Goal: Use online tool/utility: Utilize a website feature to perform a specific function

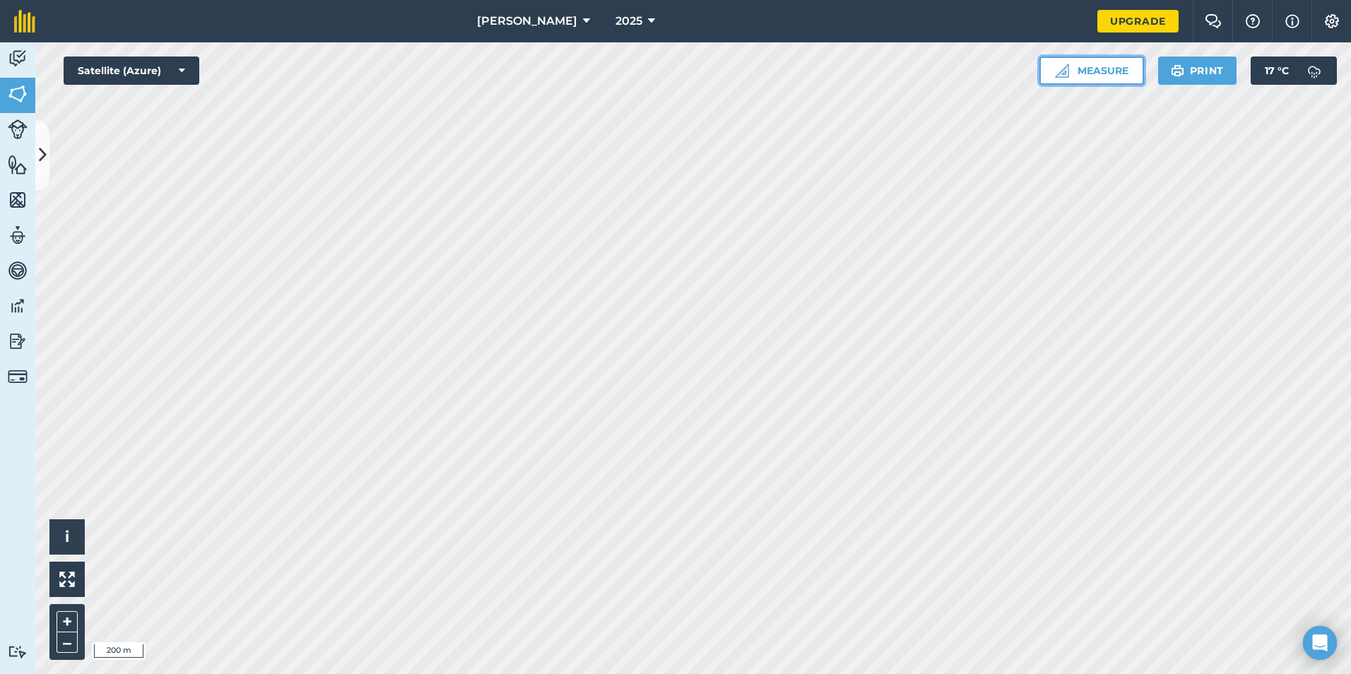
click at [1066, 68] on img at bounding box center [1062, 71] width 14 height 14
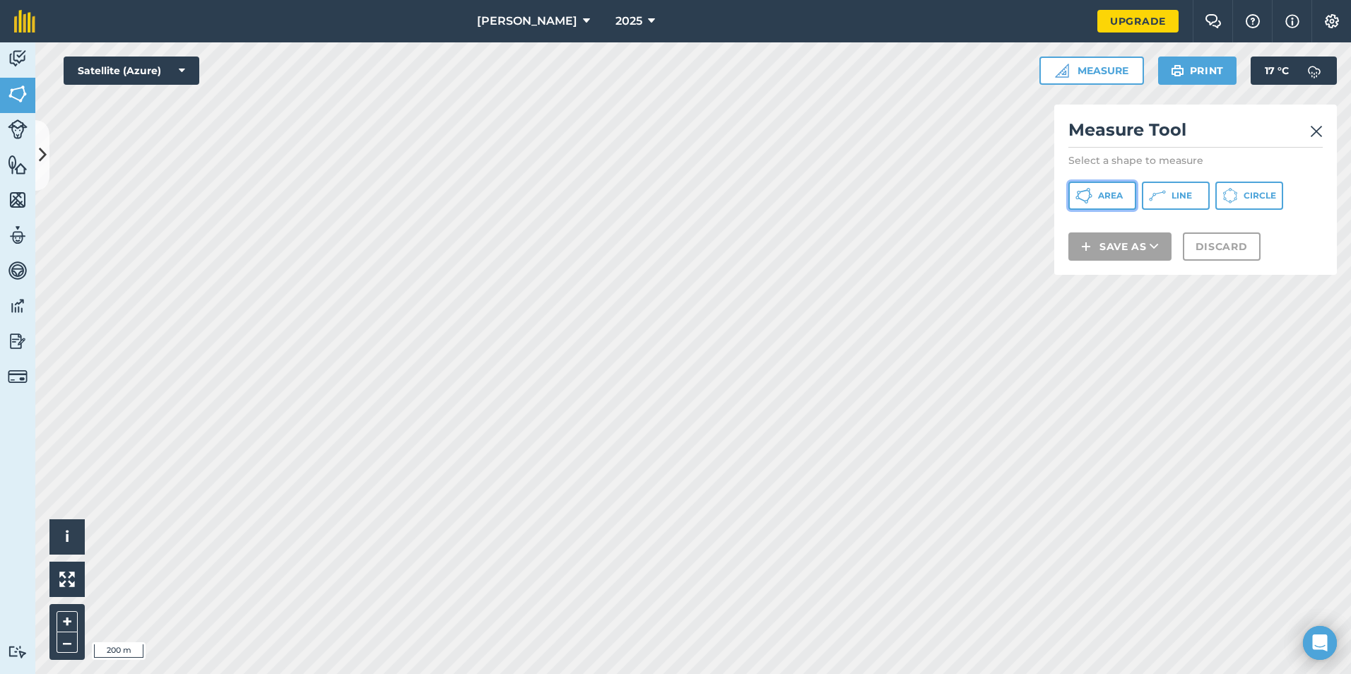
click at [1111, 199] on span "Area" at bounding box center [1110, 195] width 25 height 11
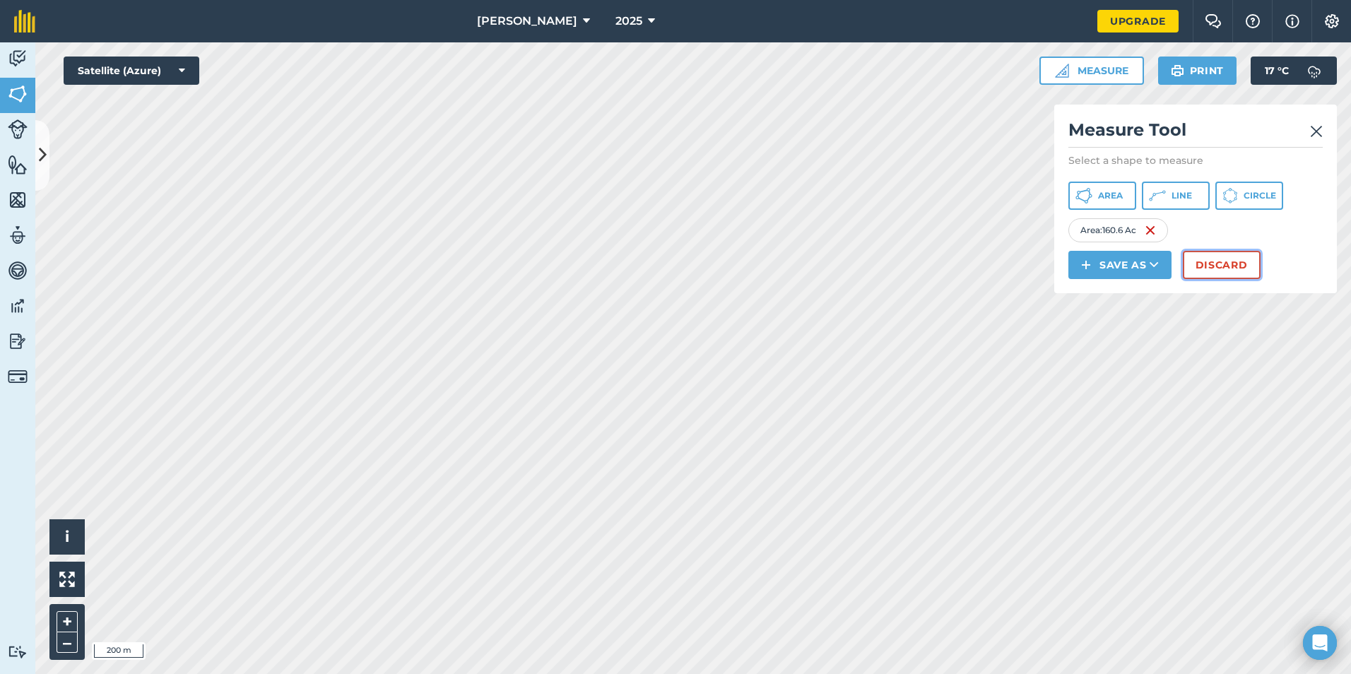
click at [1227, 270] on button "Discard" at bounding box center [1222, 265] width 78 height 28
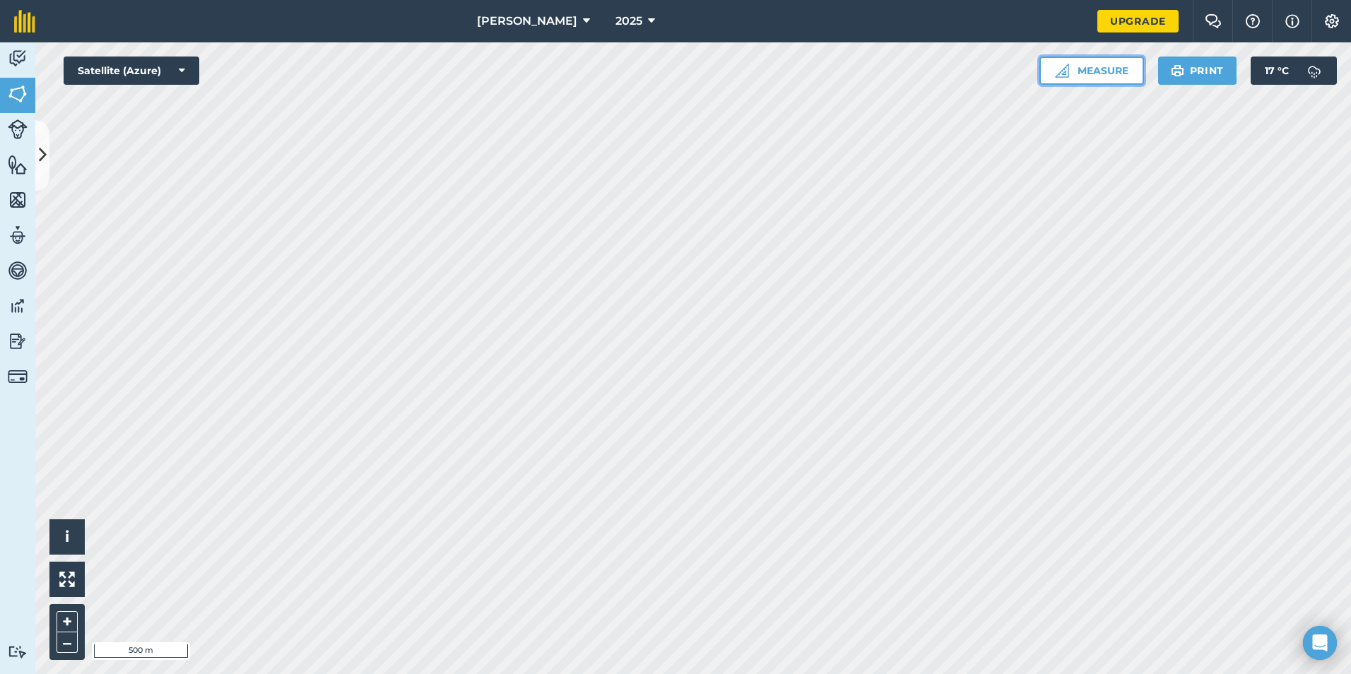
click at [1084, 68] on button "Measure" at bounding box center [1091, 71] width 105 height 28
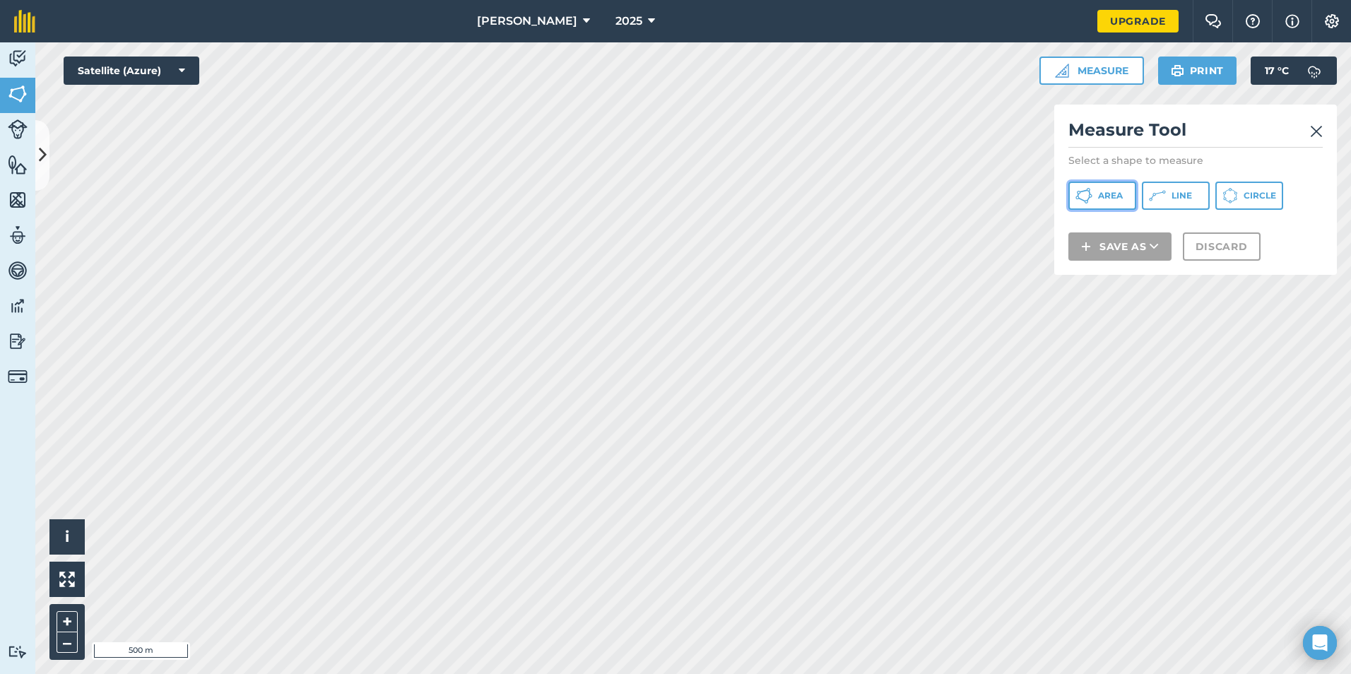
click at [1091, 199] on icon at bounding box center [1083, 195] width 17 height 17
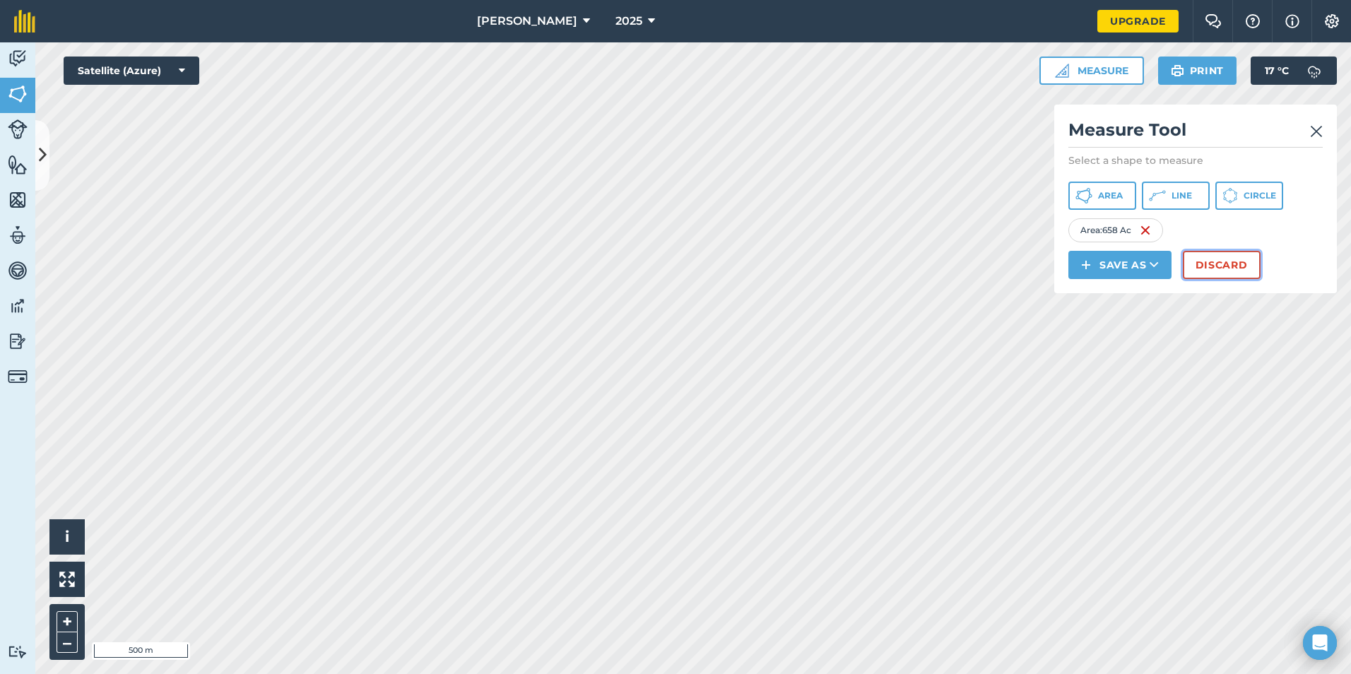
click at [1243, 270] on button "Discard" at bounding box center [1222, 265] width 78 height 28
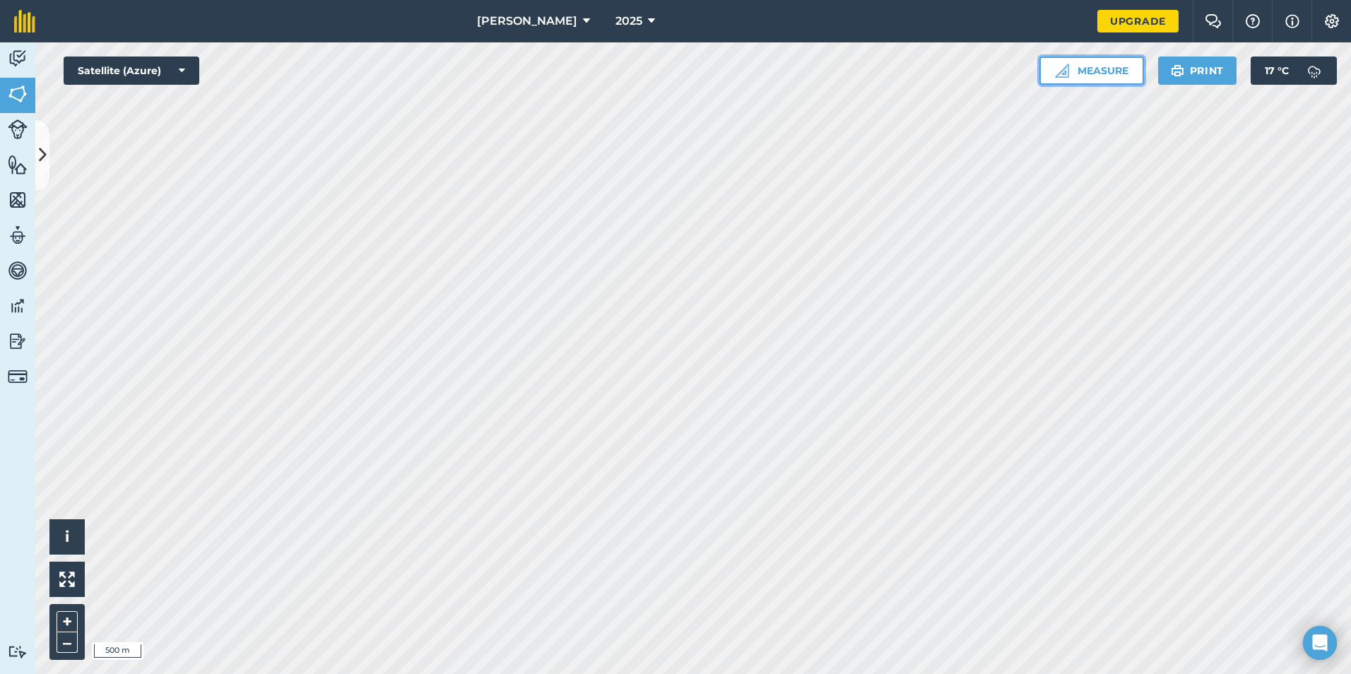
click at [1102, 69] on button "Measure" at bounding box center [1091, 71] width 105 height 28
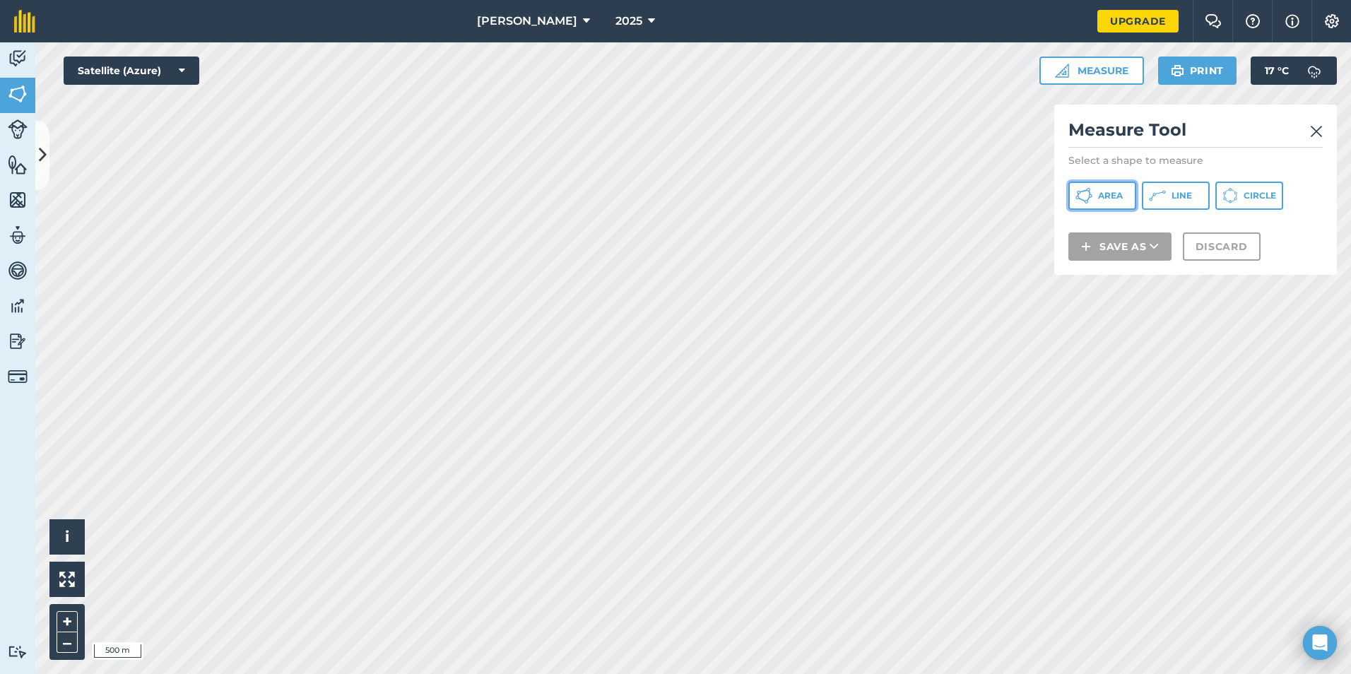
click at [1108, 203] on button "Area" at bounding box center [1102, 196] width 68 height 28
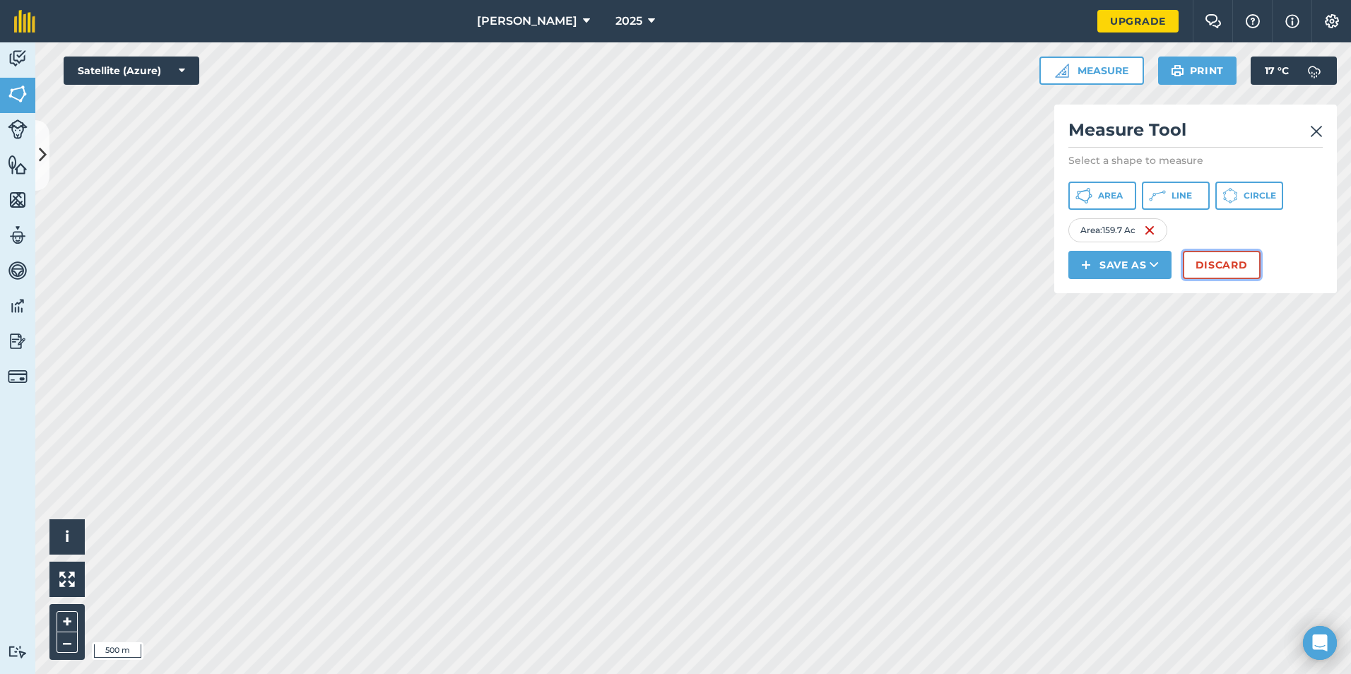
click at [1213, 263] on button "Discard" at bounding box center [1222, 265] width 78 height 28
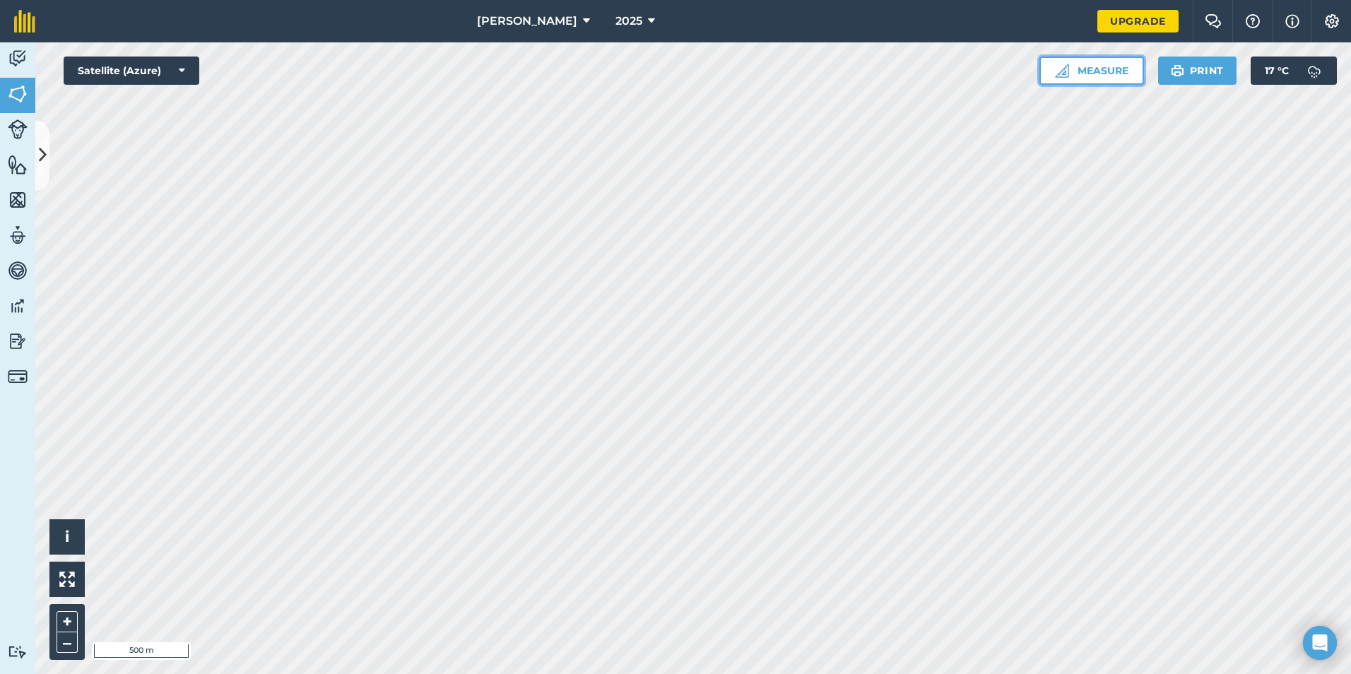
click at [1106, 69] on button "Measure" at bounding box center [1091, 71] width 105 height 28
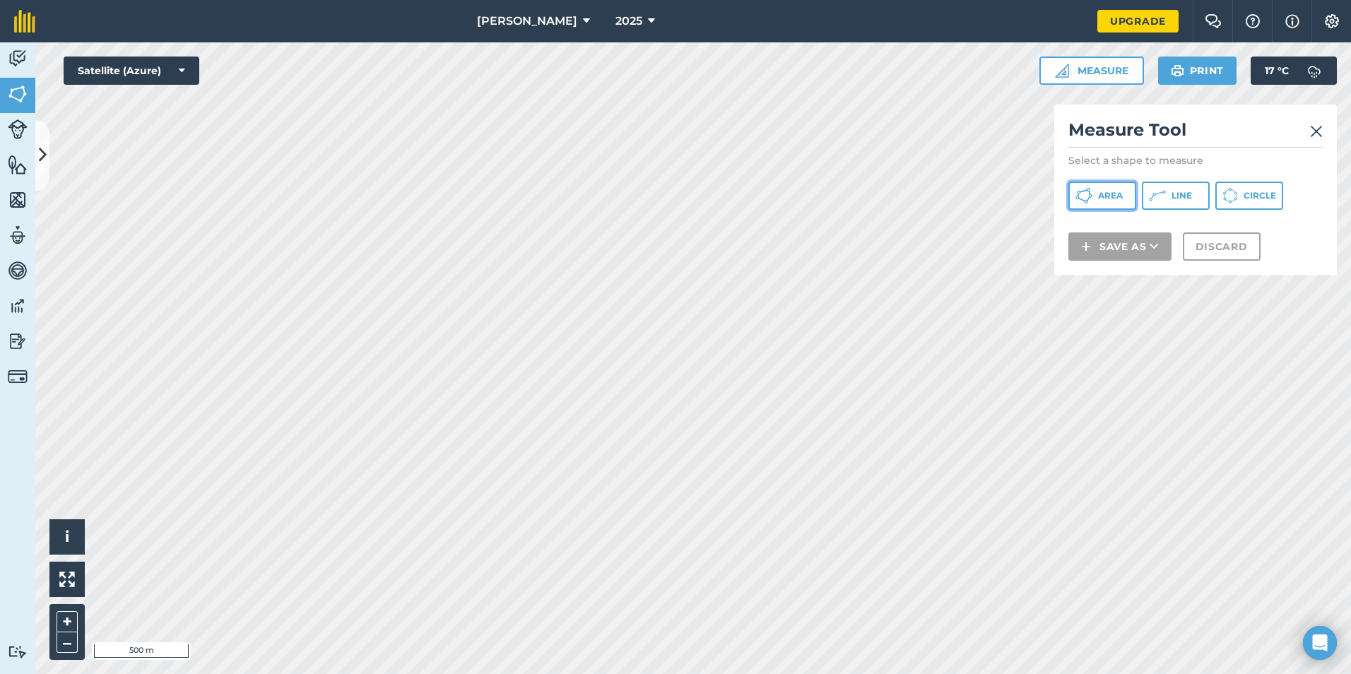
click at [1104, 196] on span "Area" at bounding box center [1110, 195] width 25 height 11
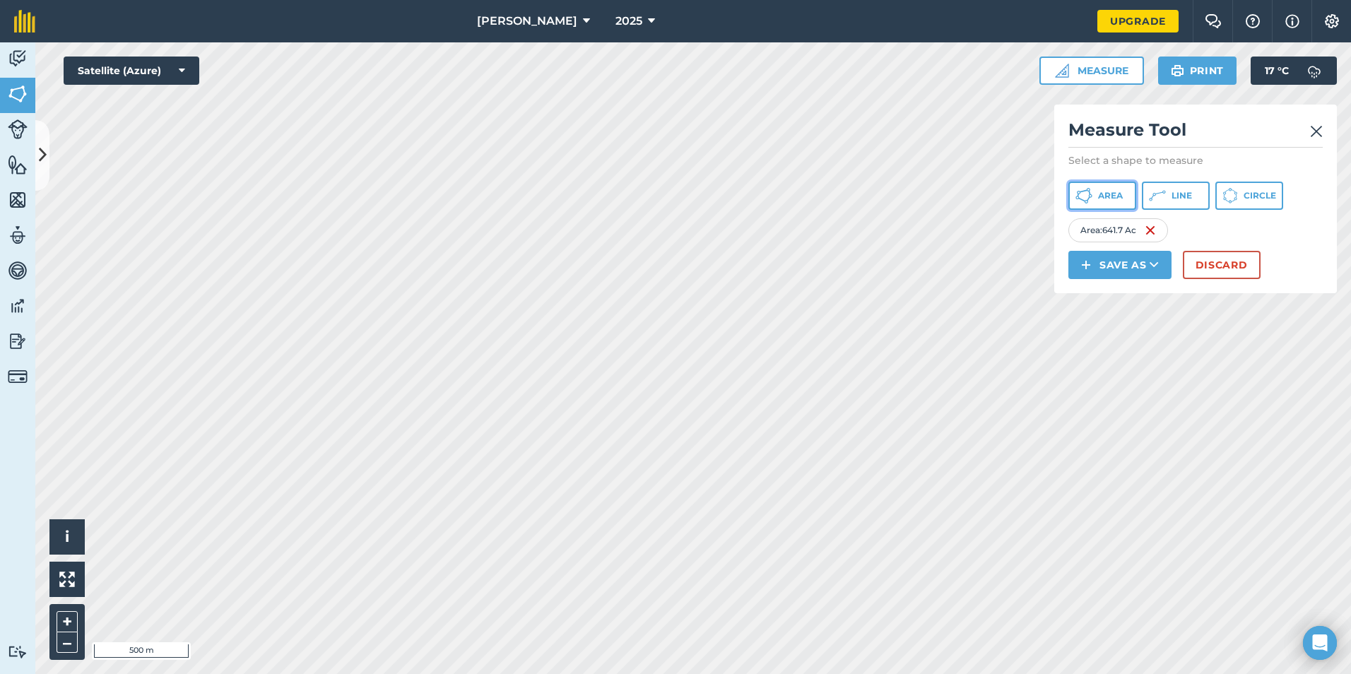
click at [1112, 195] on span "Area" at bounding box center [1110, 195] width 25 height 11
click at [1221, 263] on button "Discard" at bounding box center [1222, 265] width 78 height 28
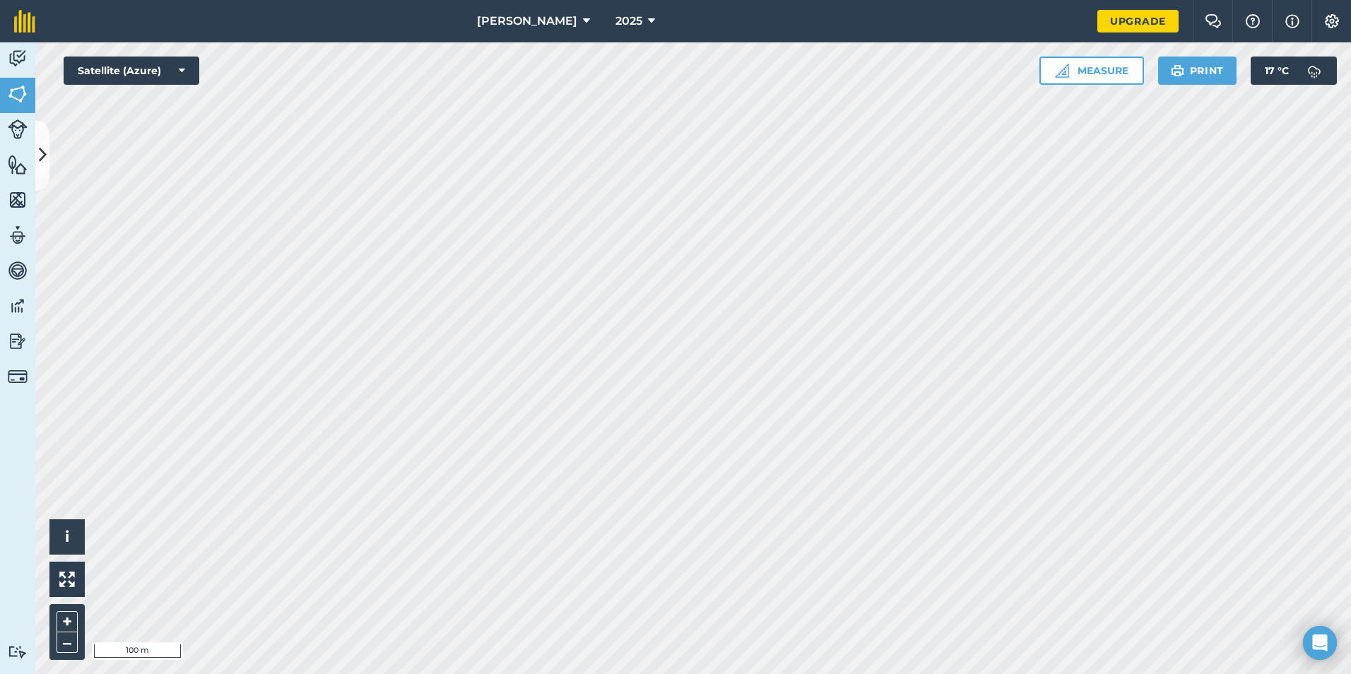
click at [344, 673] on html "[PERSON_NAME] 2025 Upgrade Farm Chat Help Info Settings Map printing is not ava…" at bounding box center [675, 337] width 1351 height 674
